Goal: Information Seeking & Learning: Learn about a topic

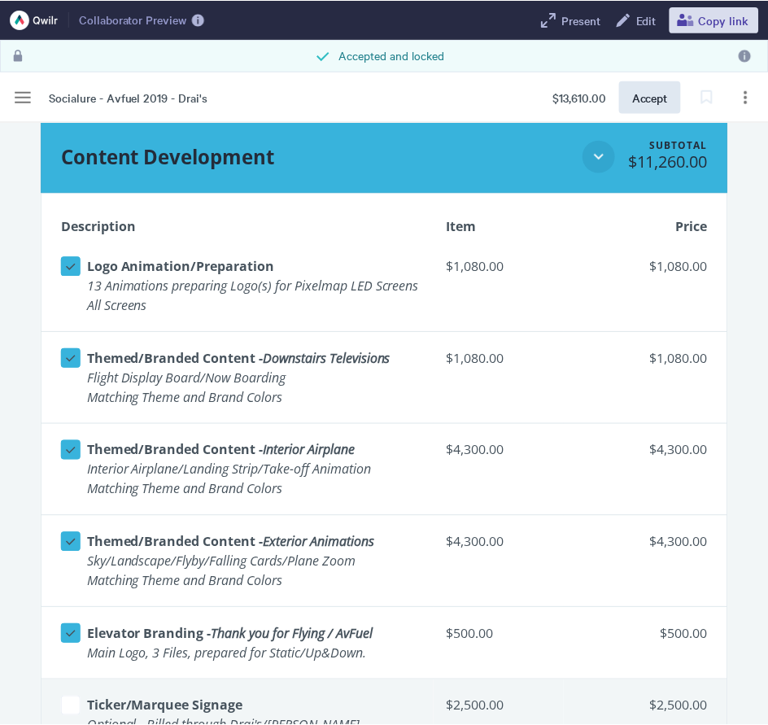
scroll to position [2514, 0]
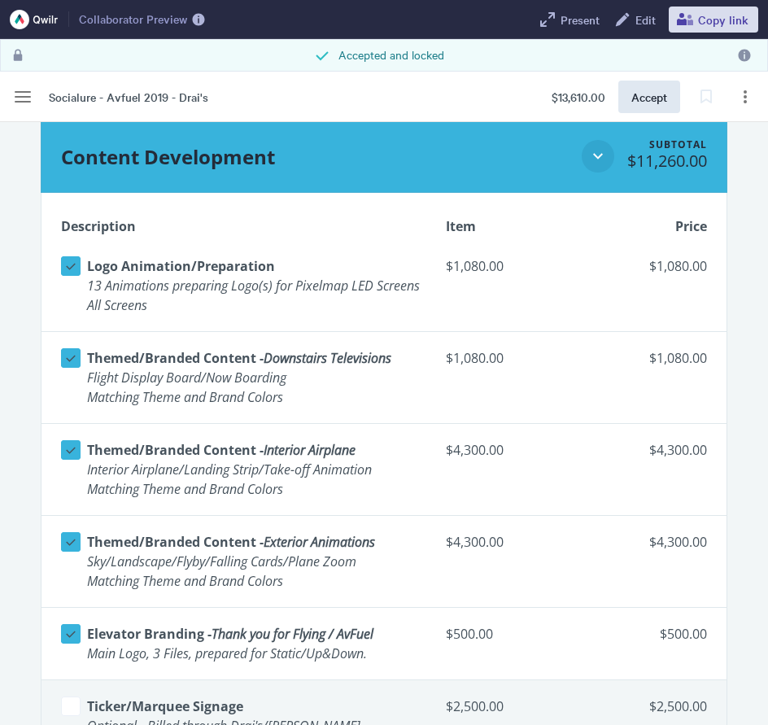
click at [107, 292] on span "13 Animations preparing Logo(s) for Pixelmap LED Screens" at bounding box center [253, 286] width 333 height 18
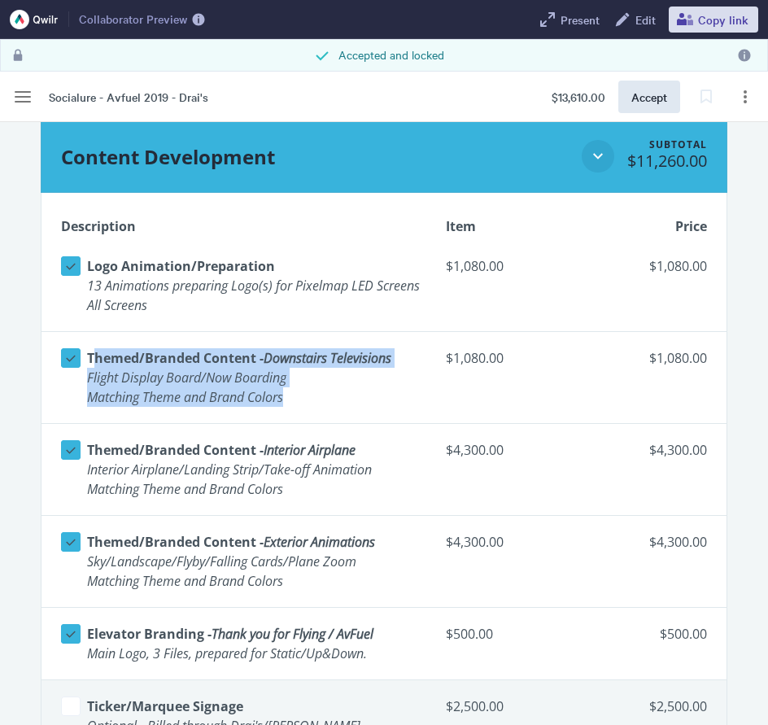
drag, startPoint x: 91, startPoint y: 378, endPoint x: 314, endPoint y: 419, distance: 226.6
click at [314, 407] on p "Themed/Branded Content - Downstairs Televisions ​ Flight Display Board/Now Boar…" at bounding box center [239, 377] width 304 height 59
copy p "hemed/Branded Content - Downstairs Televisions ​ Flight Display Board/Now Board…"
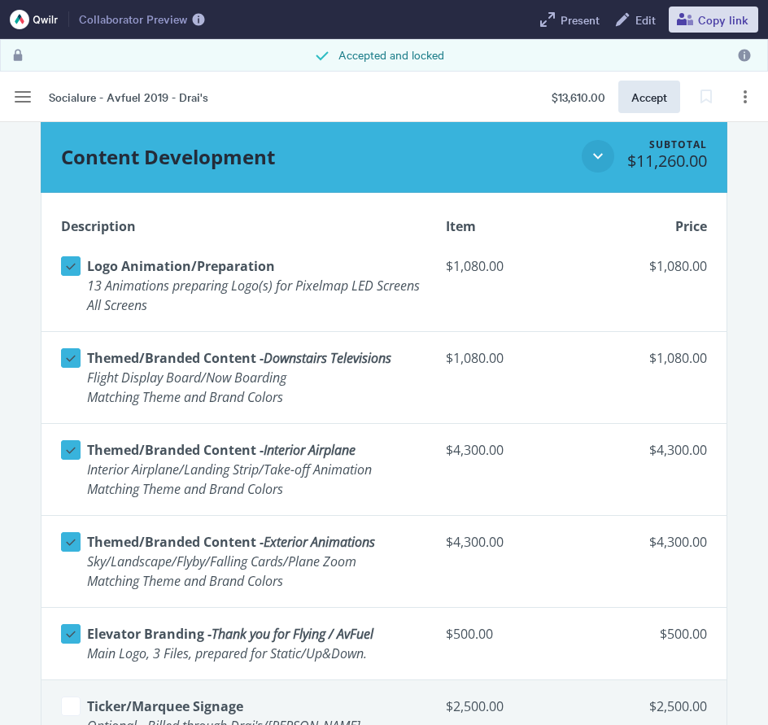
click at [444, 271] on td "$1,080.00" at bounding box center [498, 286] width 130 height 92
drag, startPoint x: 443, startPoint y: 269, endPoint x: 505, endPoint y: 269, distance: 61.8
click at [505, 269] on td "$1,080.00" at bounding box center [498, 286] width 130 height 92
click at [478, 405] on td "$1,080.00" at bounding box center [498, 378] width 130 height 92
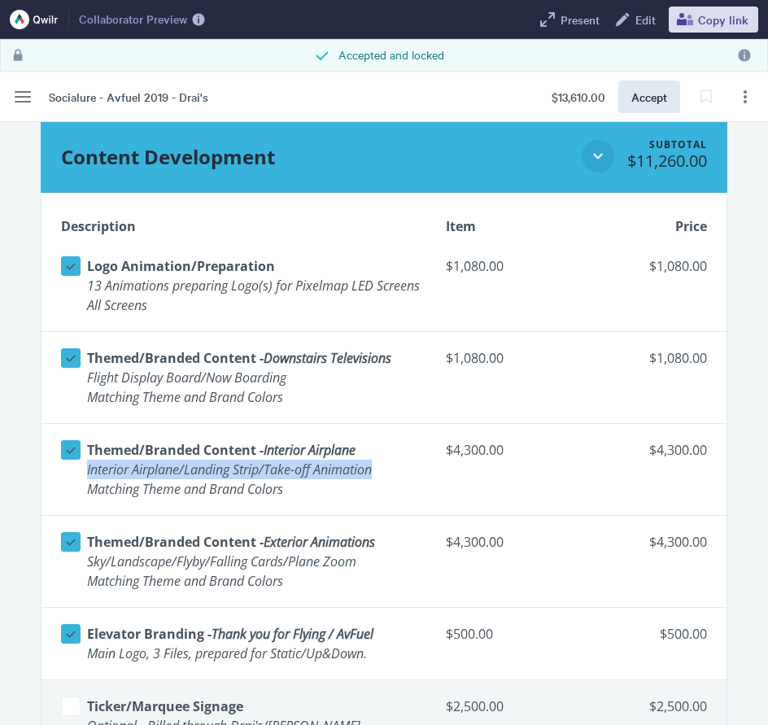
drag, startPoint x: 87, startPoint y: 494, endPoint x: 391, endPoint y: 497, distance: 303.5
click at [391, 497] on div "Select line item Themed/Branded Content - Interior Airplane ​ Interior Airplane…" at bounding box center [240, 469] width 359 height 65
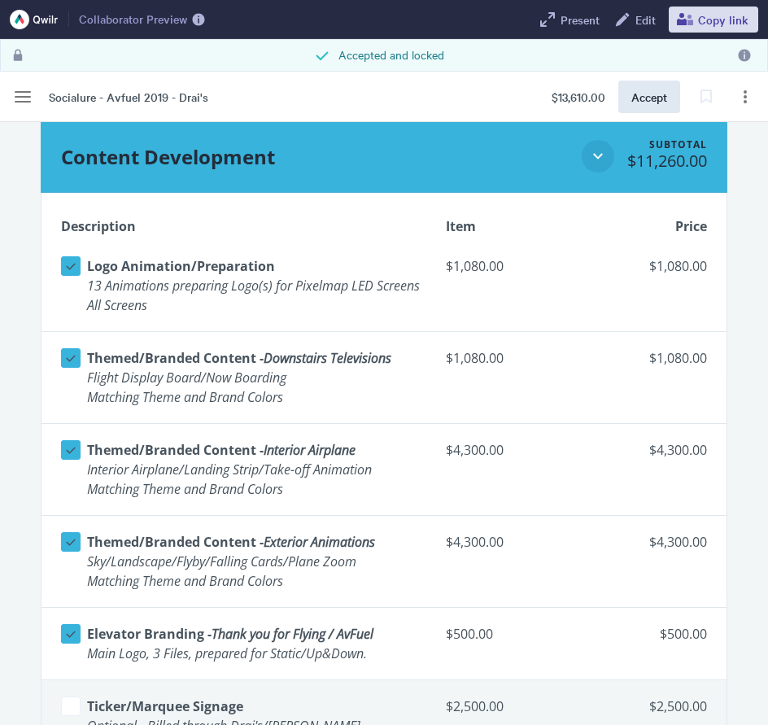
click at [358, 499] on p "Themed/Branded Content - Interior Airplane ​ Interior Airplane/Landing Strip/Ta…" at bounding box center [229, 469] width 285 height 59
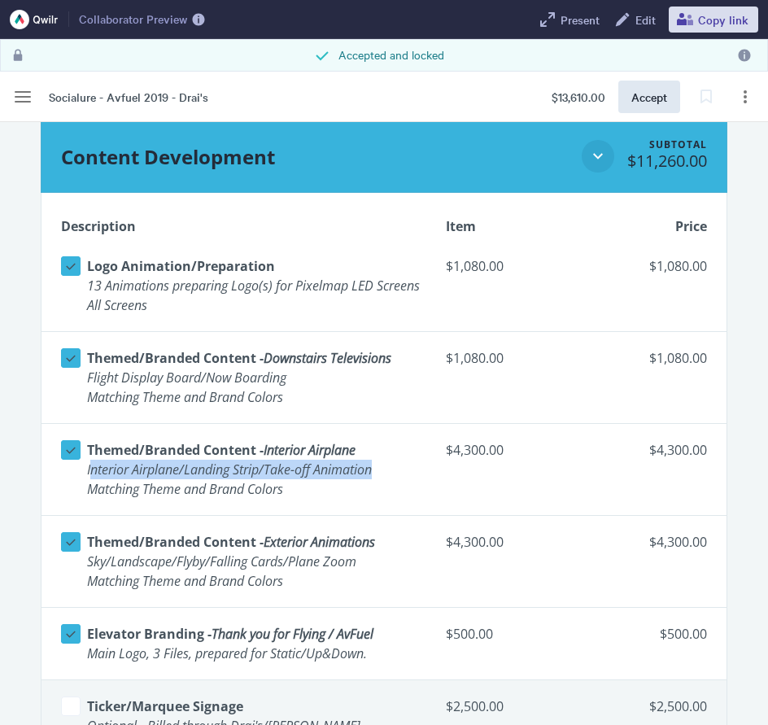
drag, startPoint x: 90, startPoint y: 493, endPoint x: 378, endPoint y: 488, distance: 288.9
click at [378, 488] on div "Select line item Themed/Branded Content - Interior Airplane ​ Interior Airplane…" at bounding box center [240, 469] width 359 height 65
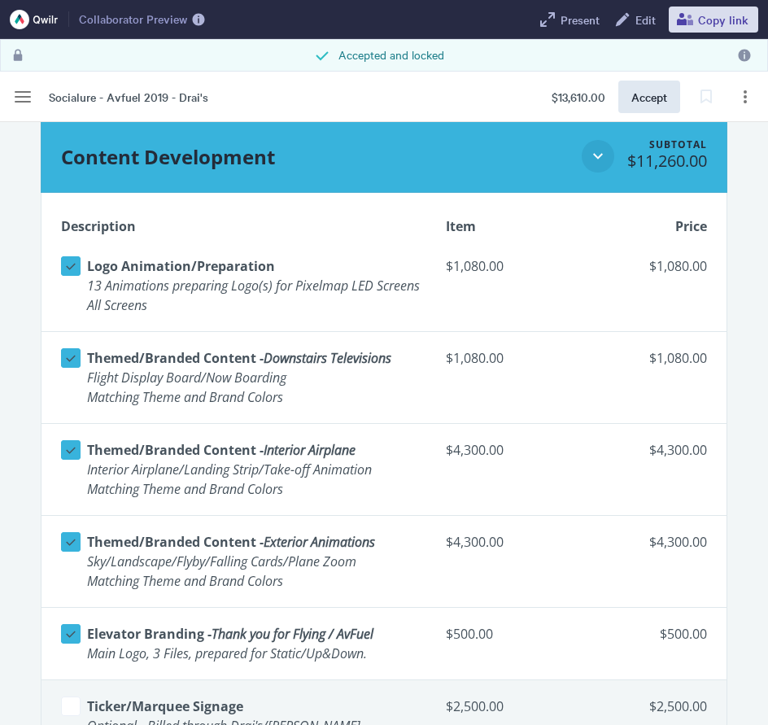
click at [251, 498] on span "Matching Theme and Brand Colors" at bounding box center [185, 489] width 196 height 18
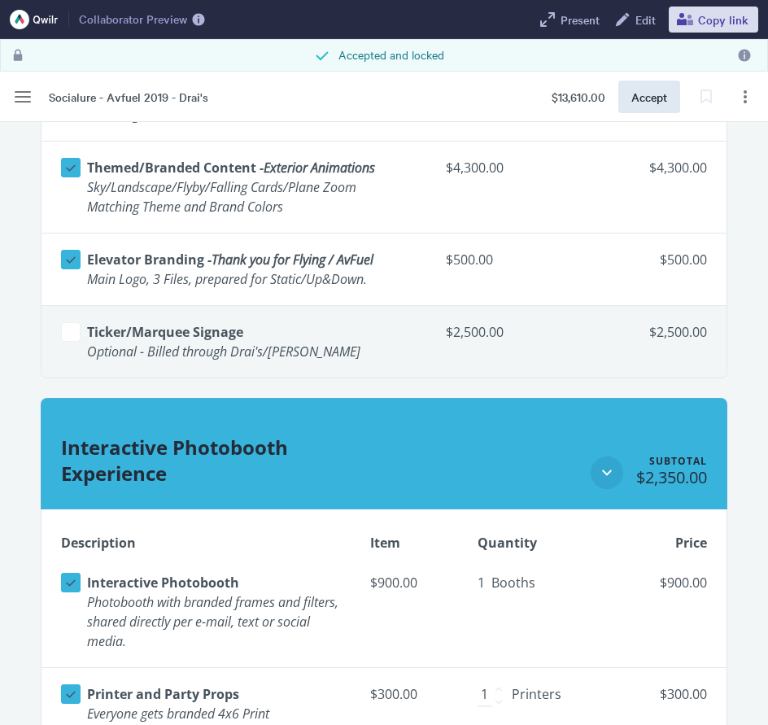
scroll to position [2921, 0]
